Goal: Task Accomplishment & Management: Manage account settings

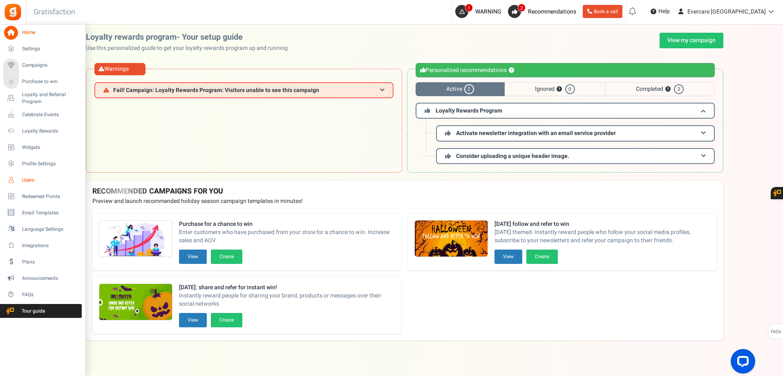
click at [25, 180] on span "Users" at bounding box center [50, 180] width 57 height 7
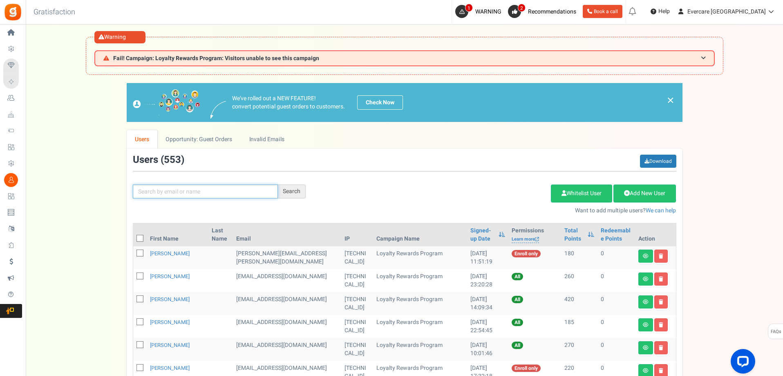
click at [177, 194] on input "text" at bounding box center [205, 191] width 145 height 14
type input "[PERSON_NAME]"
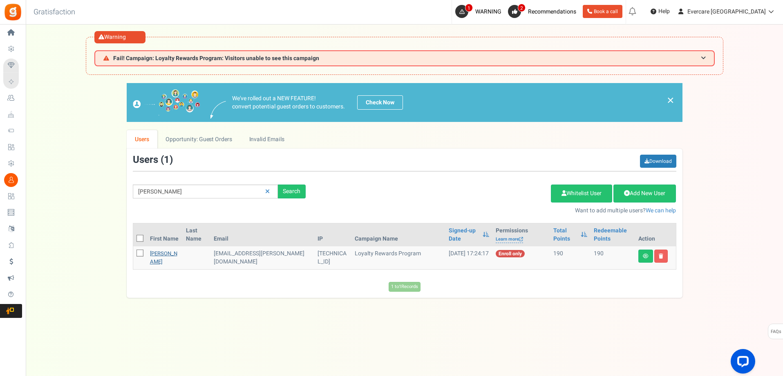
click at [158, 257] on link "[PERSON_NAME]" at bounding box center [163, 257] width 27 height 16
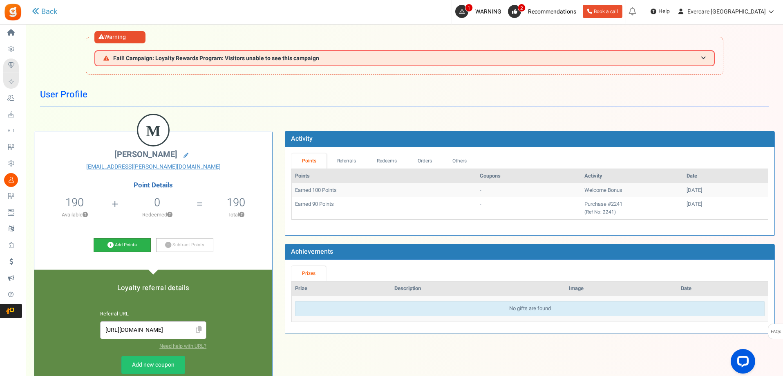
click at [128, 245] on link "Add Points" at bounding box center [122, 245] width 57 height 14
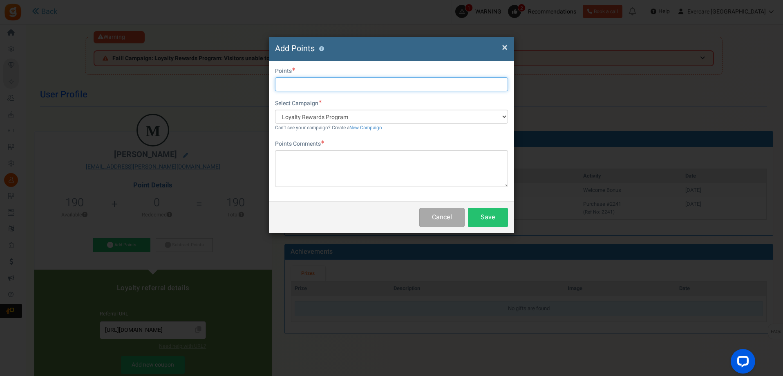
click at [298, 80] on input "text" at bounding box center [391, 84] width 233 height 14
type input "200"
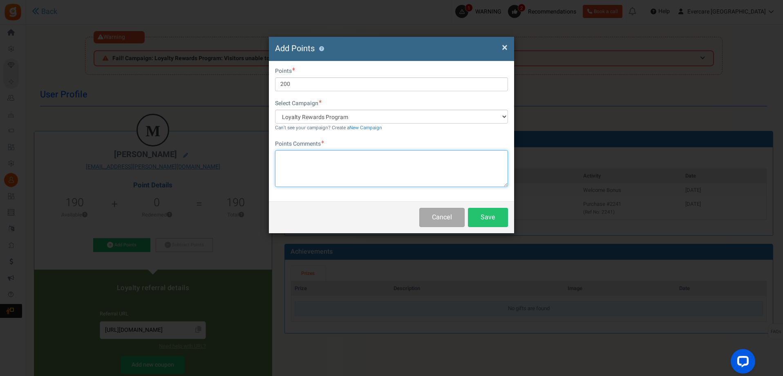
click at [297, 164] on textarea at bounding box center [391, 168] width 233 height 37
paste textarea "Provided product review/feedback"
type textarea "Provided product review/feedback"
click at [484, 218] on button "Save" at bounding box center [488, 217] width 40 height 19
